Goal: Book appointment/travel/reservation

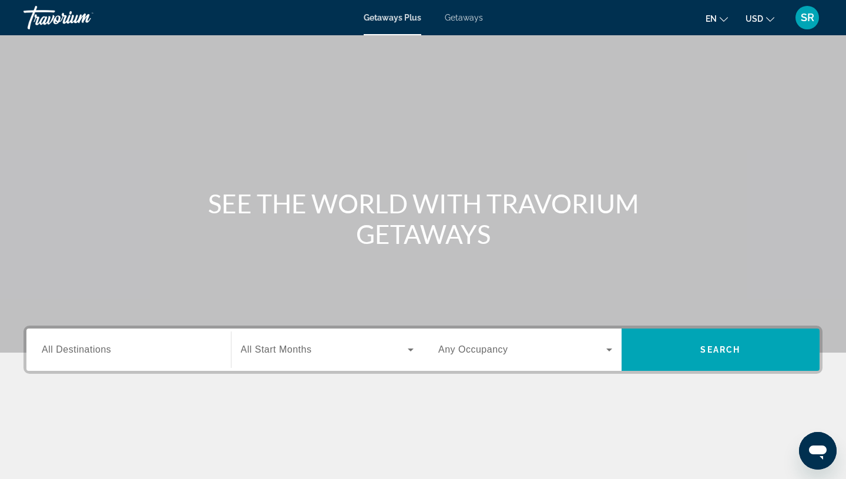
click at [50, 352] on span "All Destinations" at bounding box center [76, 349] width 69 height 10
click at [50, 352] on input "Destination All Destinations" at bounding box center [129, 350] width 174 height 14
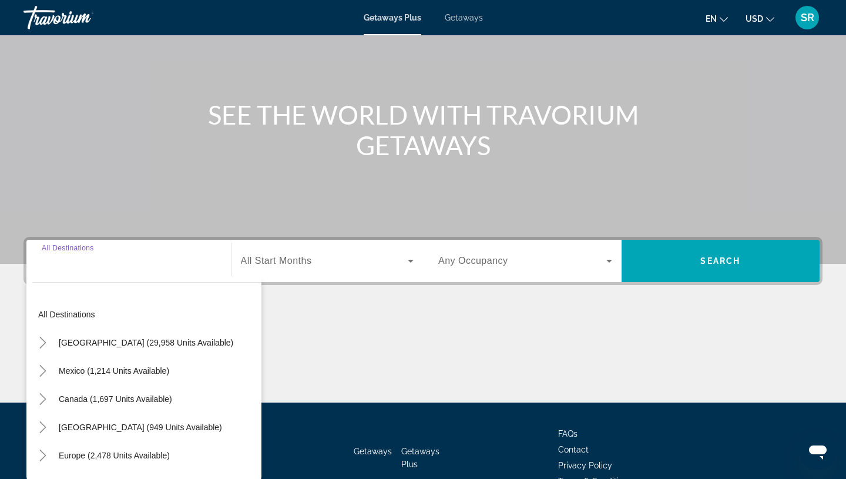
scroll to position [156, 0]
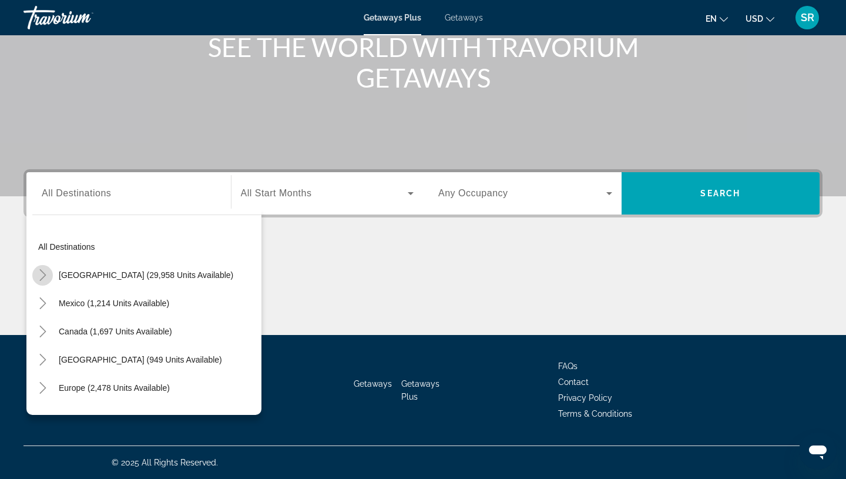
click at [47, 275] on icon "Toggle United States (29,958 units available)" at bounding box center [43, 275] width 12 height 12
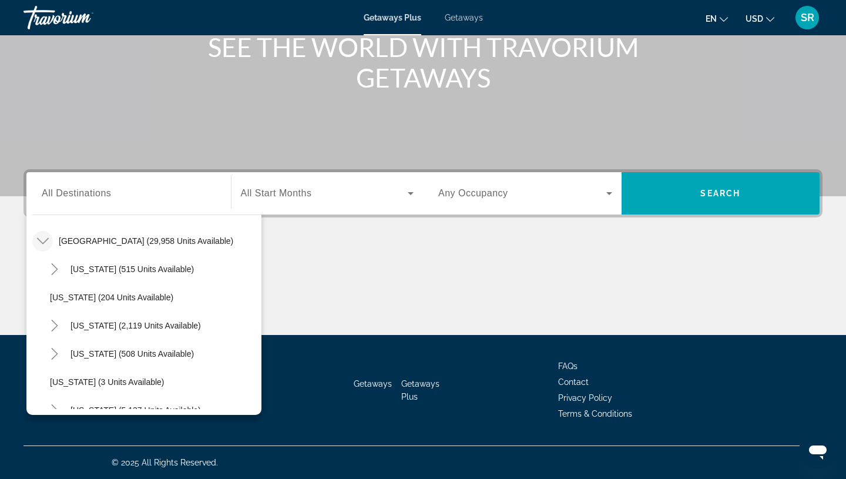
click at [319, 198] on span "Search widget" at bounding box center [324, 193] width 167 height 14
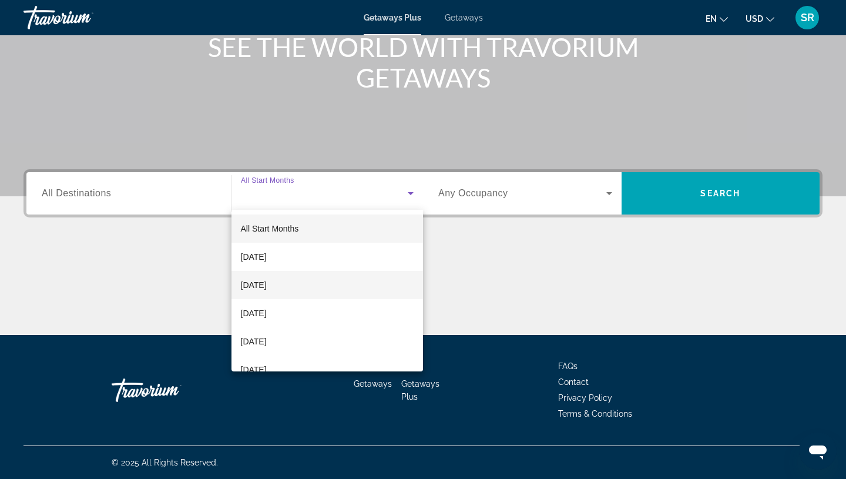
click at [267, 282] on span "[DATE]" at bounding box center [254, 285] width 26 height 14
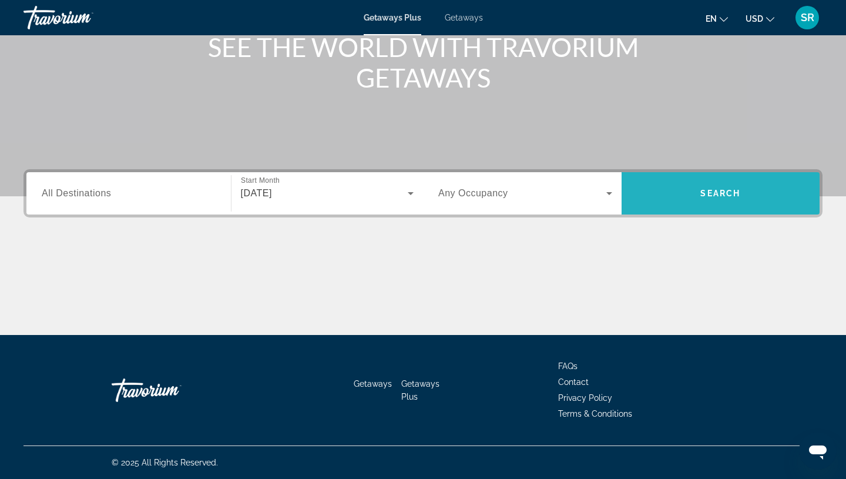
click at [694, 198] on span "Search widget" at bounding box center [720, 193] width 199 height 28
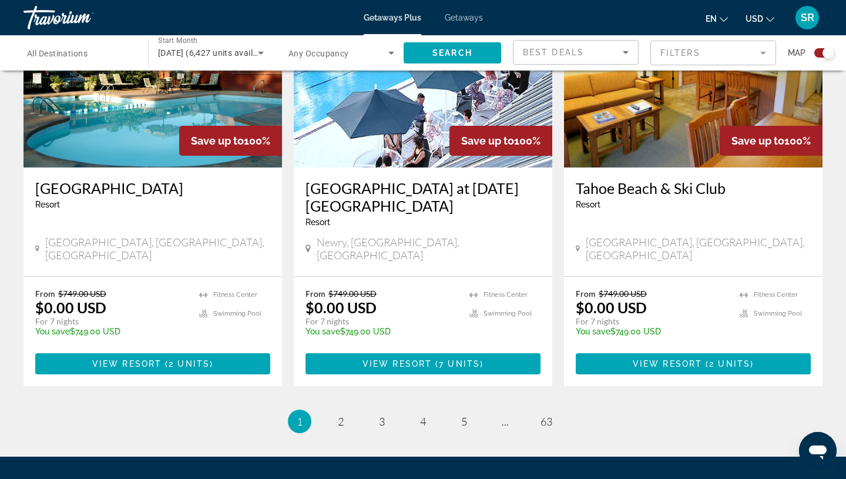
scroll to position [1787, 0]
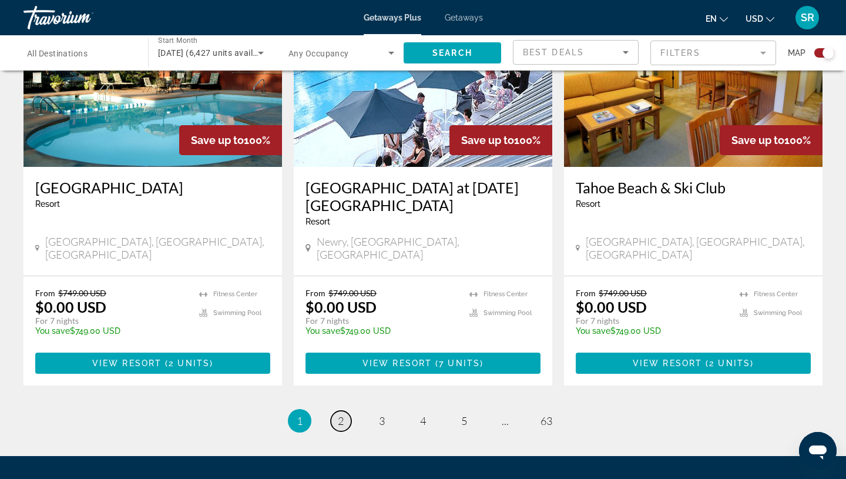
click at [339, 414] on span "2" at bounding box center [341, 420] width 6 height 13
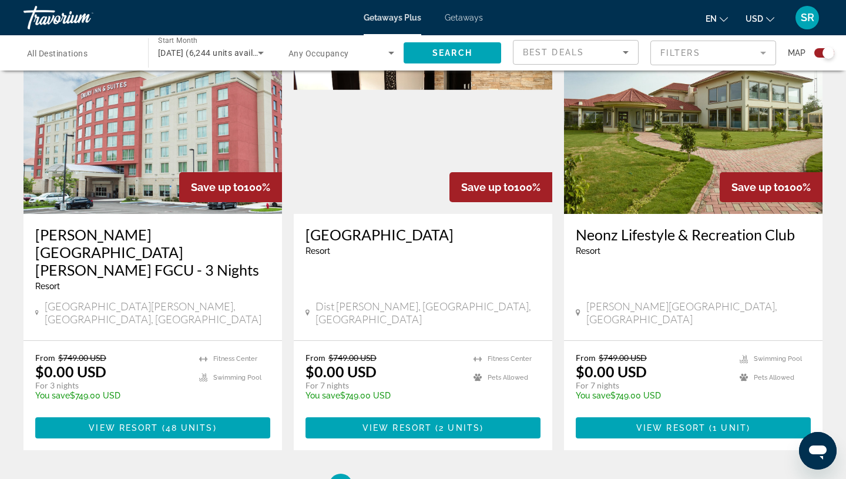
scroll to position [1838, 0]
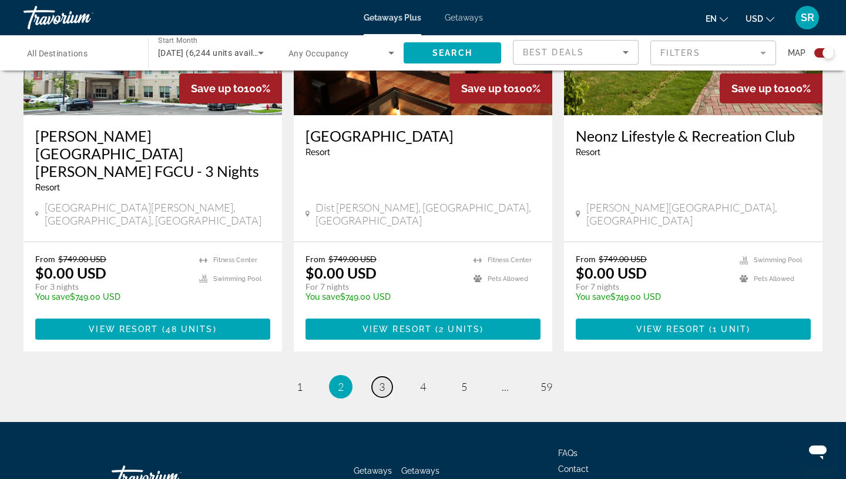
click at [385, 376] on link "page 3" at bounding box center [382, 386] width 21 height 21
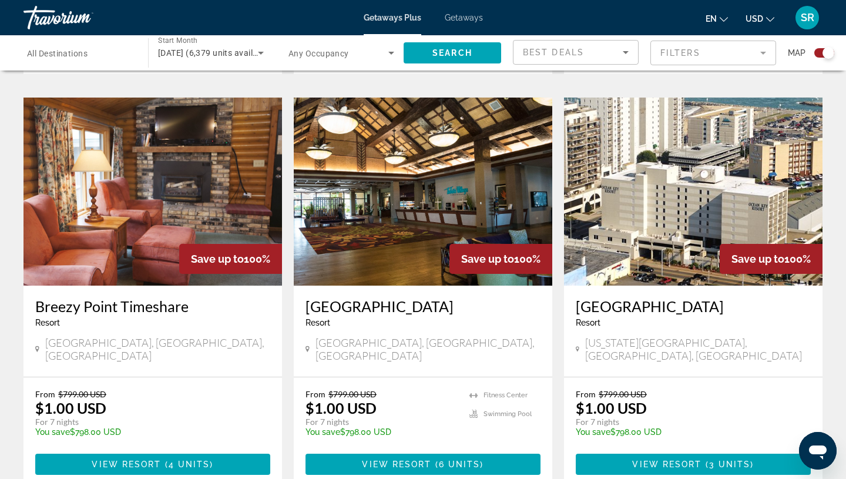
scroll to position [809, 0]
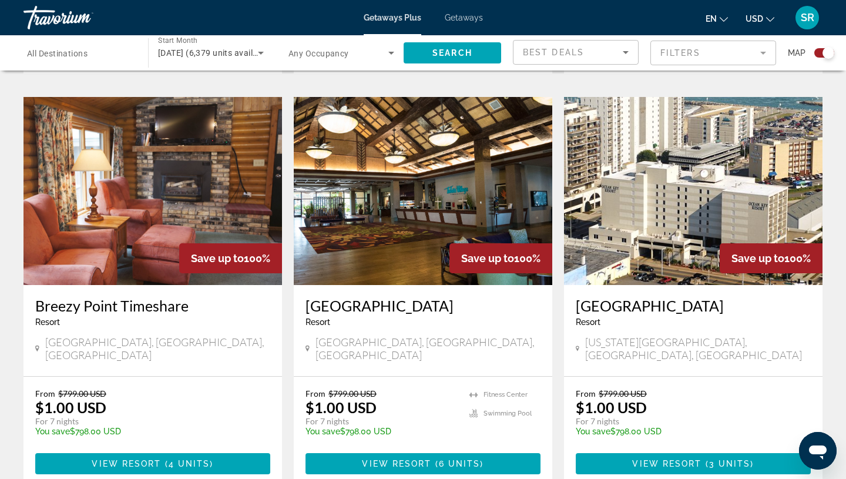
click at [131, 206] on img "Main content" at bounding box center [152, 191] width 258 height 188
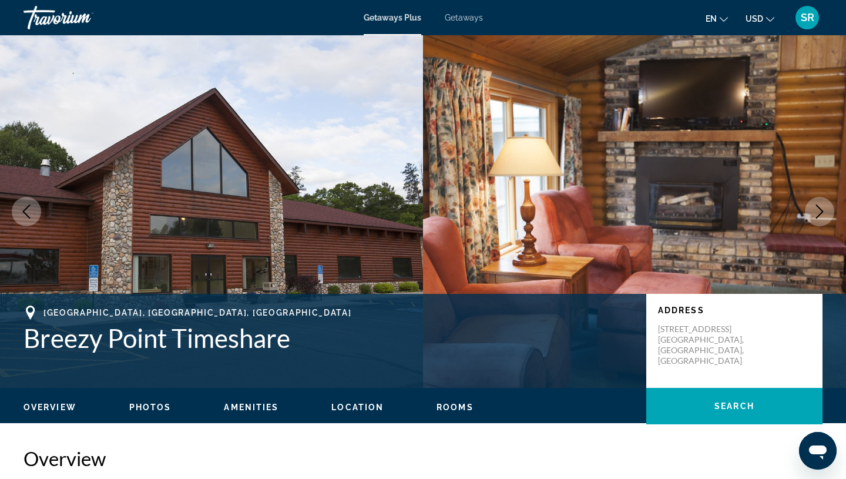
click at [825, 214] on icon "Next image" at bounding box center [819, 211] width 14 height 14
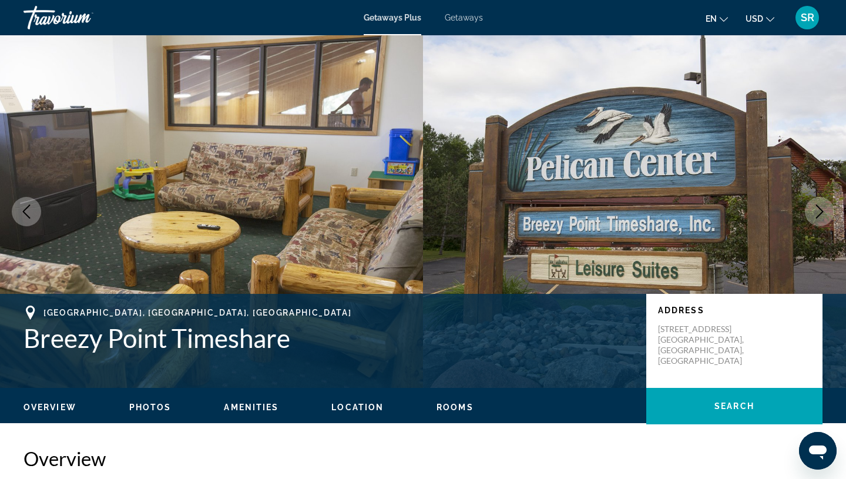
click at [825, 217] on icon "Next image" at bounding box center [819, 211] width 14 height 14
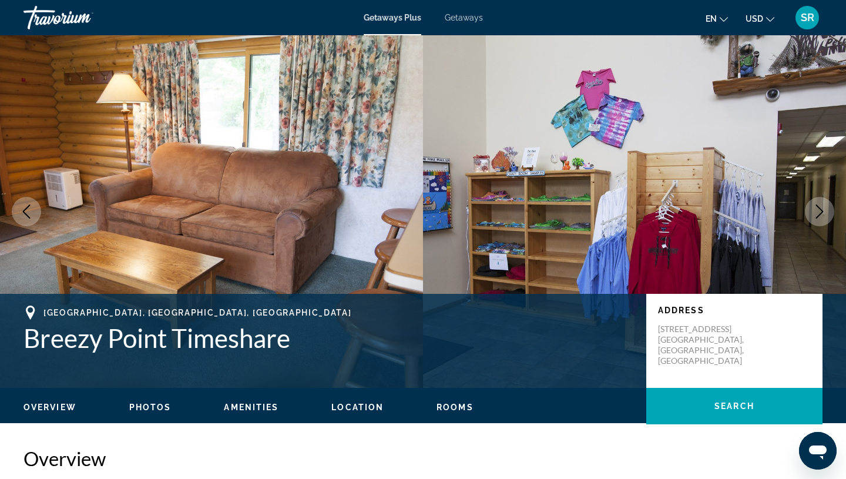
click at [825, 217] on icon "Next image" at bounding box center [819, 211] width 14 height 14
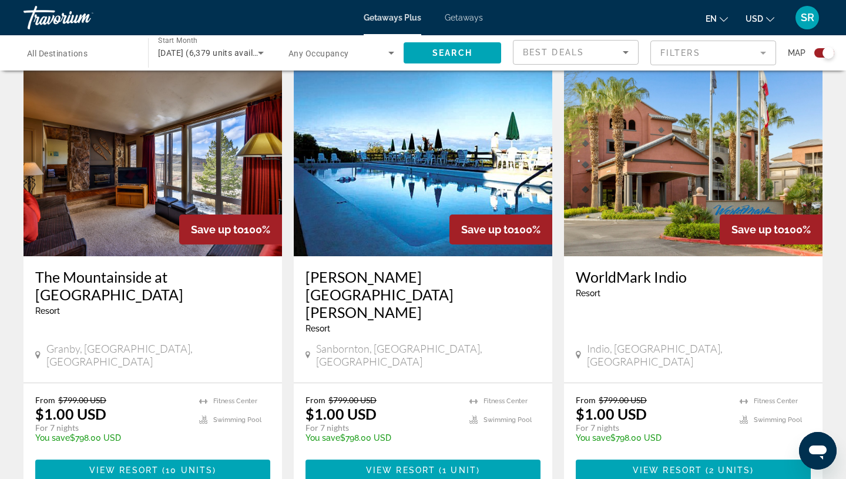
scroll to position [1785, 0]
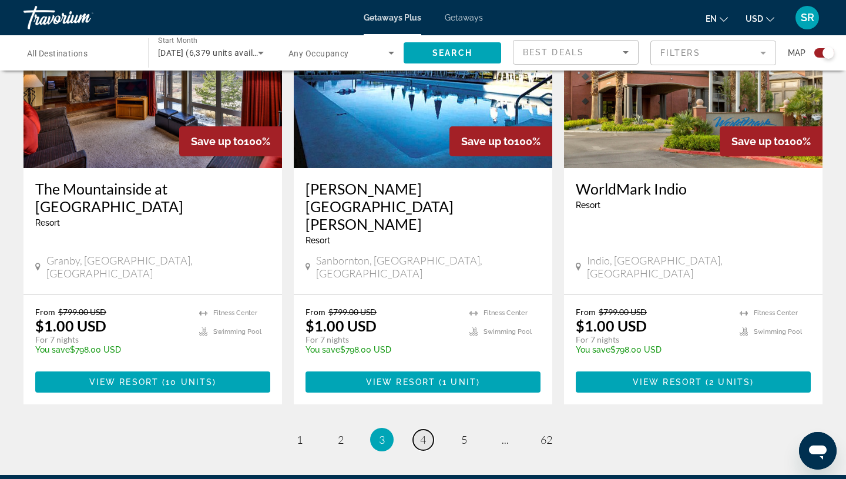
click at [423, 433] on span "4" at bounding box center [423, 439] width 6 height 13
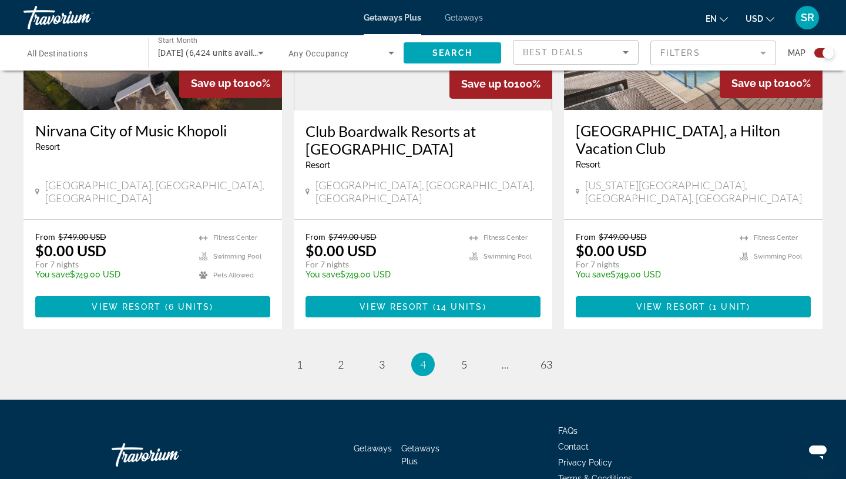
scroll to position [1856, 0]
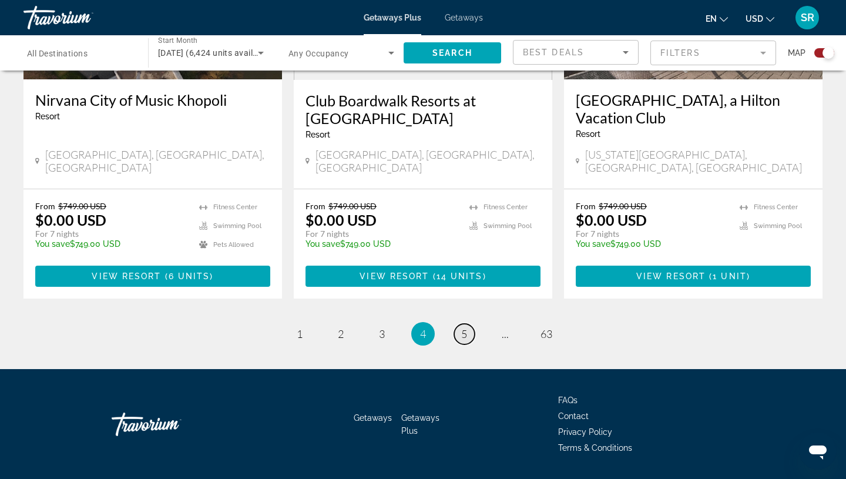
click at [469, 324] on link "page 5" at bounding box center [464, 334] width 21 height 21
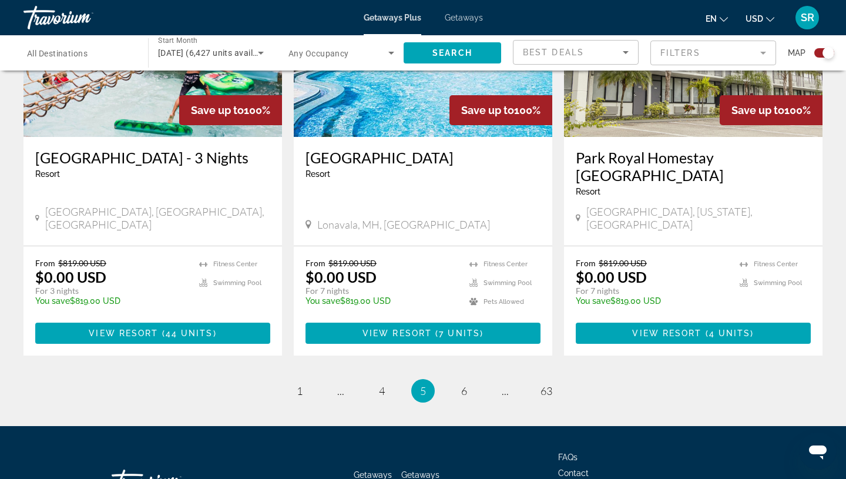
scroll to position [1821, 0]
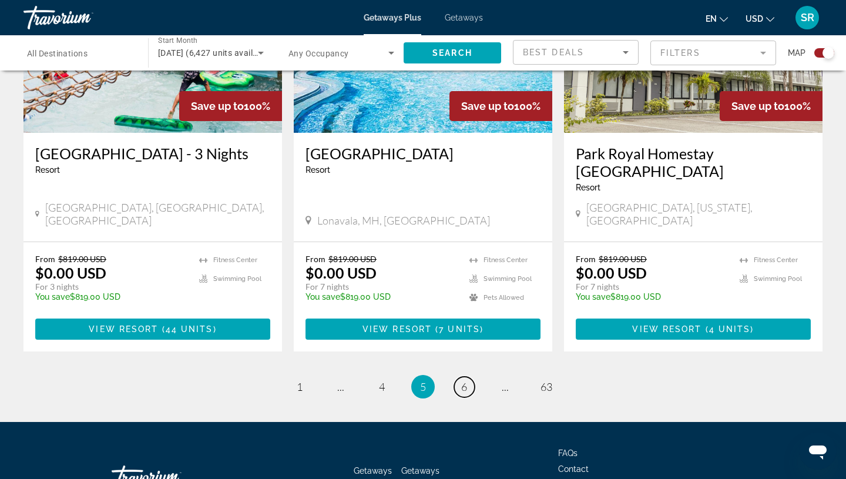
click at [465, 380] on span "6" at bounding box center [464, 386] width 6 height 13
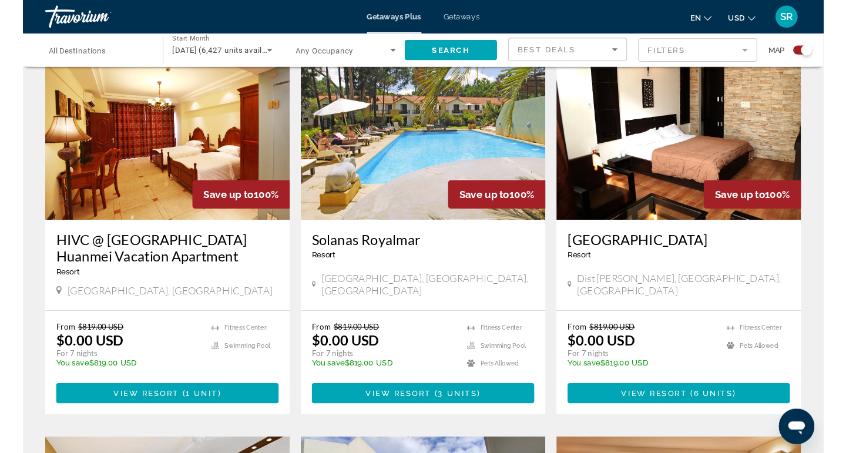
scroll to position [414, 0]
